Goal: Transaction & Acquisition: Purchase product/service

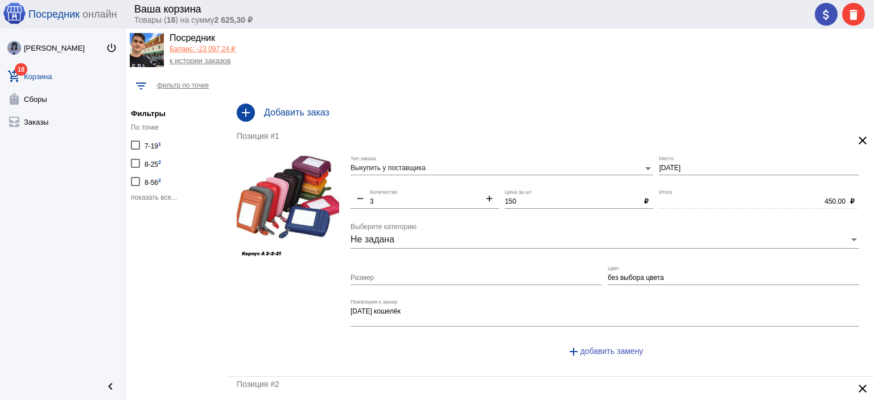
scroll to position [28, 0]
click at [828, 15] on mat-icon "attach_money" at bounding box center [826, 15] width 14 height 14
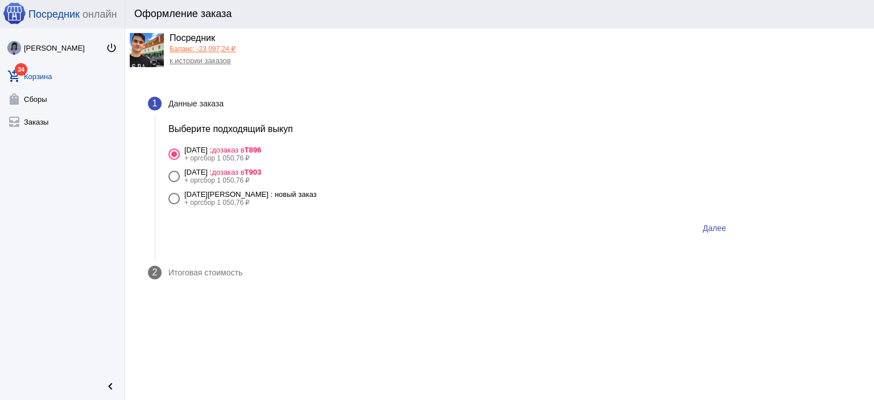
click at [285, 197] on div "14 августа Четверг : новый заказ + оргсбор 1 050,76 ₽" at bounding box center [248, 198] width 136 height 16
click at [174, 204] on input "14 августа Четверг : новый заказ + оргсбор 1 050,76 ₽" at bounding box center [173, 204] width 1 height 1
radio input "true"
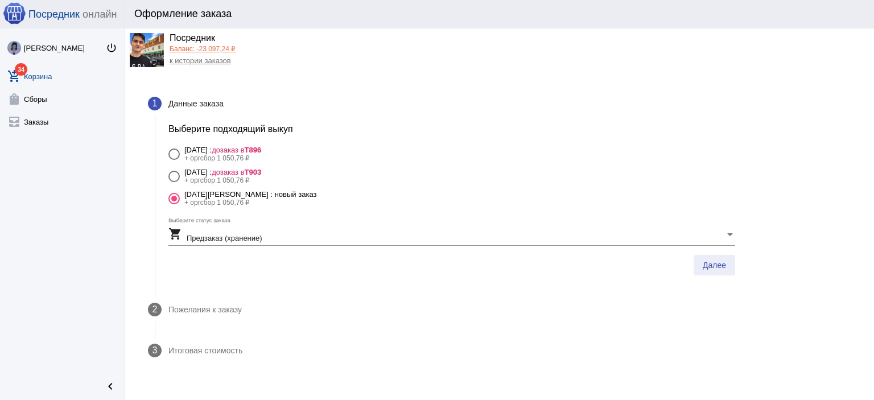
click at [719, 258] on button "Далее" at bounding box center [714, 265] width 42 height 20
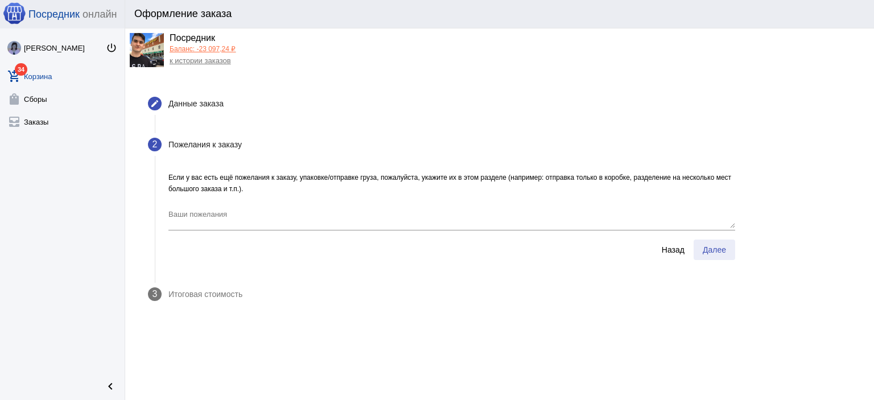
click at [720, 254] on span "Далее" at bounding box center [713, 249] width 23 height 9
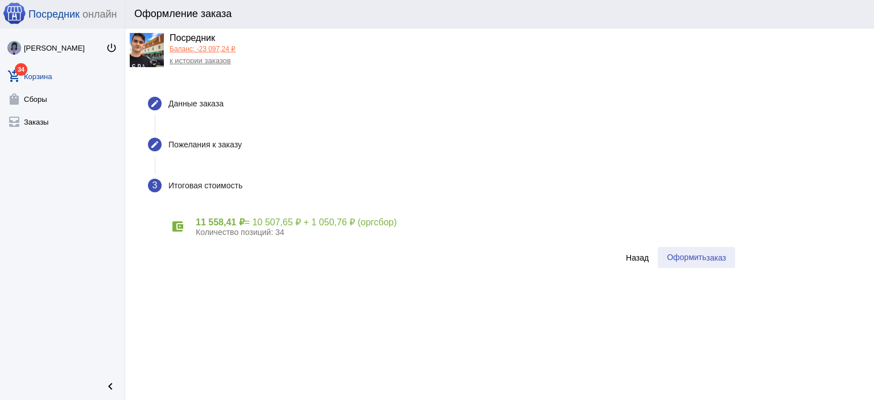
click at [682, 260] on span "Оформить заказ" at bounding box center [696, 257] width 59 height 9
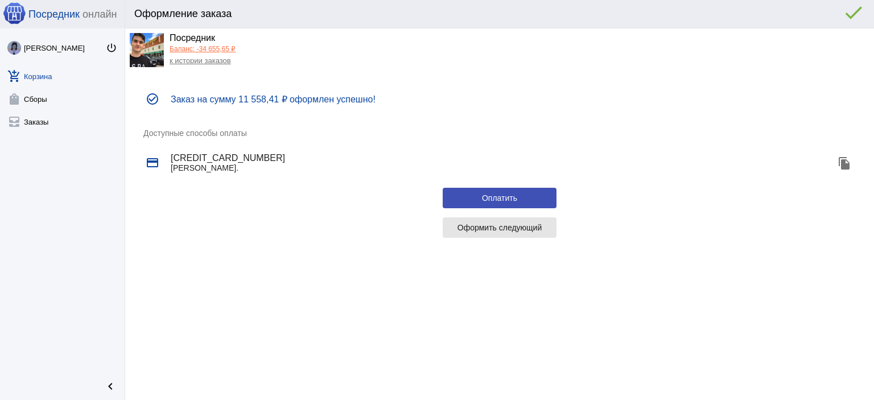
click at [478, 224] on span "Оформить следующий" at bounding box center [499, 227] width 85 height 9
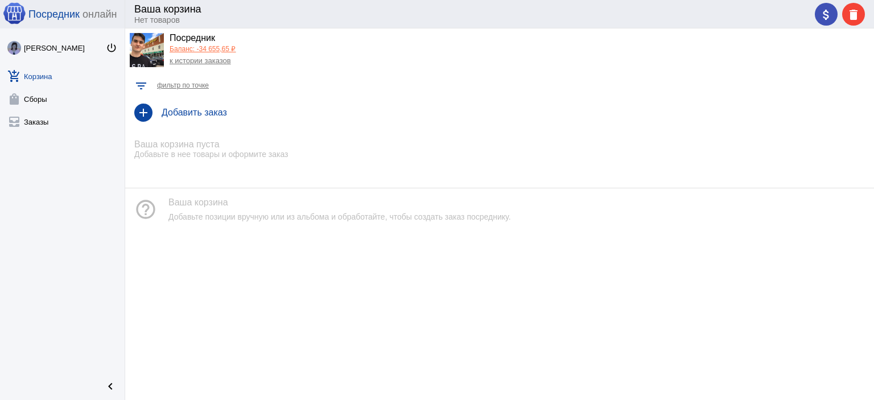
click at [210, 49] on link "Баланс: -34 655,65 ₽" at bounding box center [202, 49] width 66 height 8
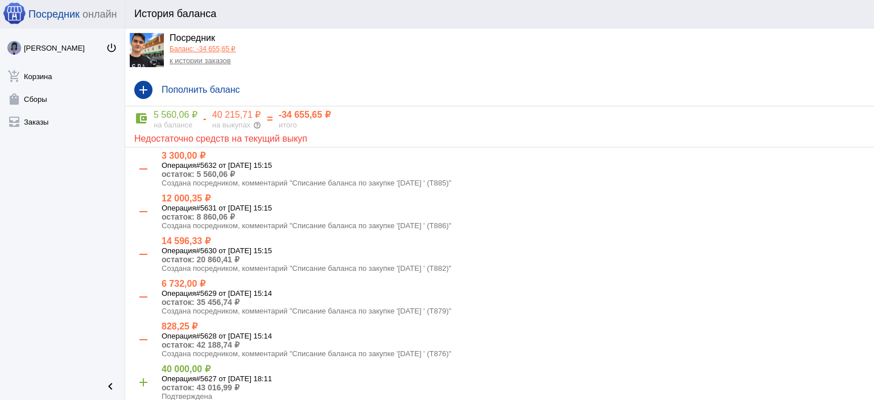
click at [210, 60] on link "к истории заказов" at bounding box center [199, 60] width 61 height 9
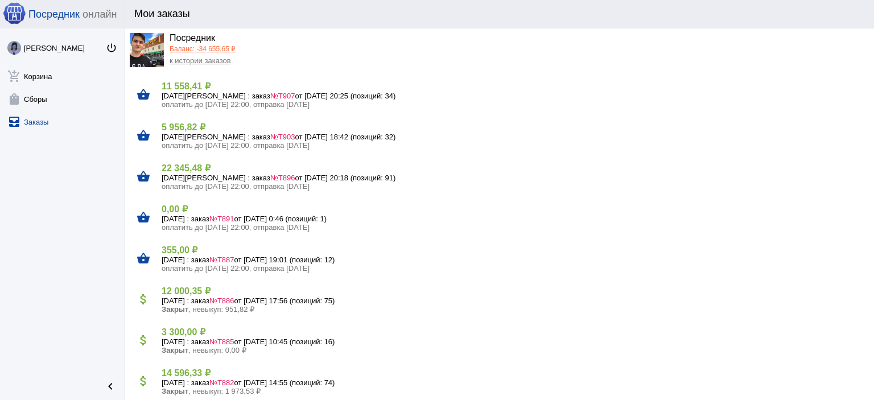
click at [195, 46] on link "Баланс: -34 655,65 ₽" at bounding box center [202, 49] width 66 height 8
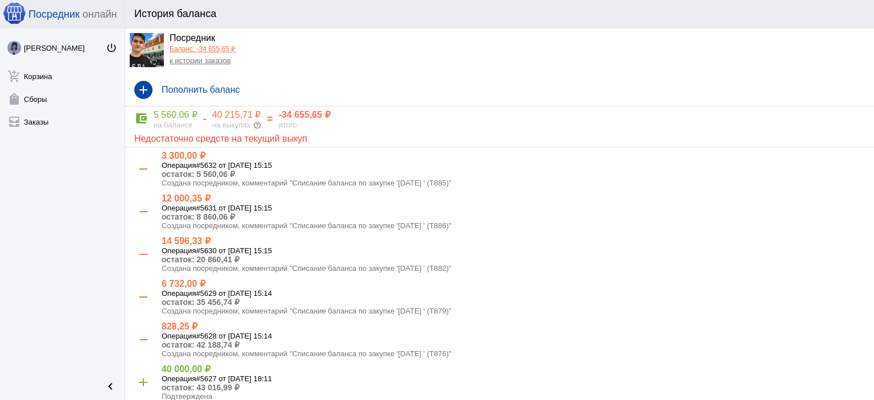
click at [201, 47] on link "Баланс: -34 655,65 ₽" at bounding box center [202, 49] width 66 height 8
click at [202, 59] on link "к истории заказов" at bounding box center [199, 60] width 61 height 9
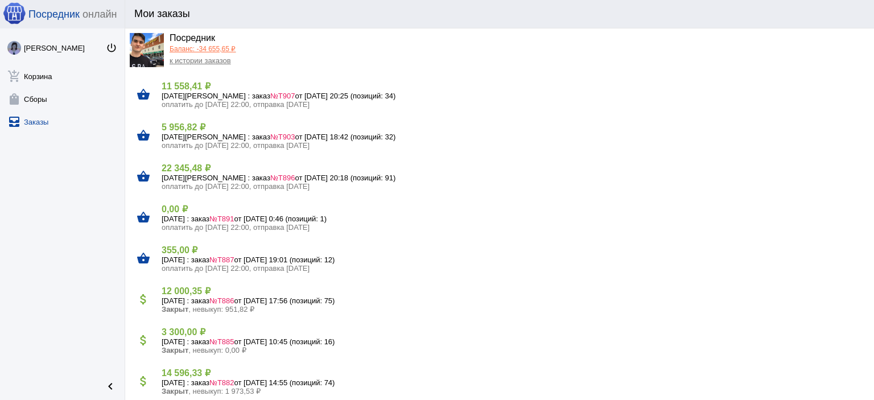
click at [202, 59] on link "к истории заказов" at bounding box center [199, 60] width 61 height 9
click at [202, 52] on link "Баланс: -34 655,65 ₽" at bounding box center [202, 49] width 66 height 8
